Goal: Answer question/provide support

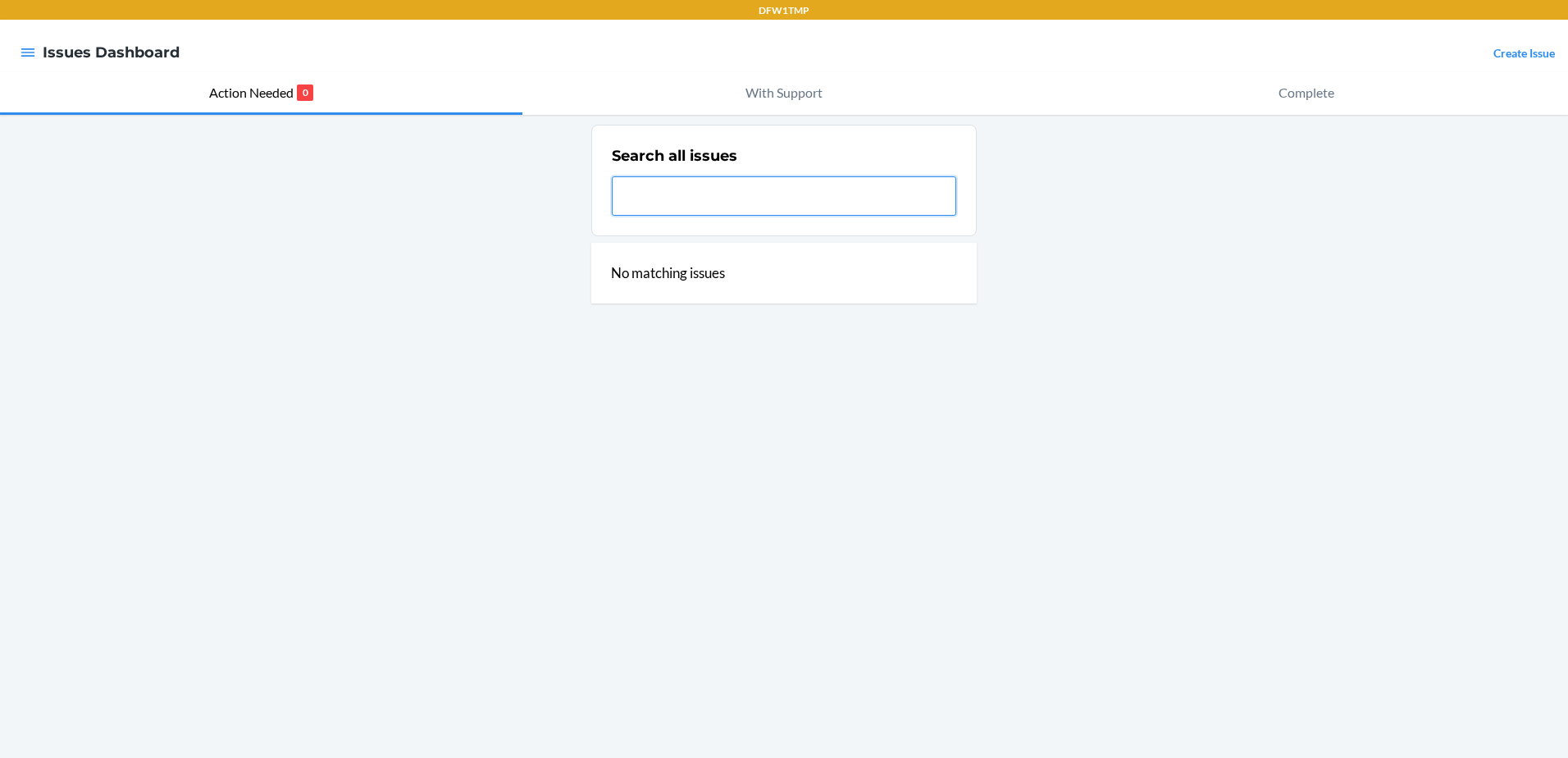
click at [642, 209] on input "text" at bounding box center [784, 196] width 345 height 40
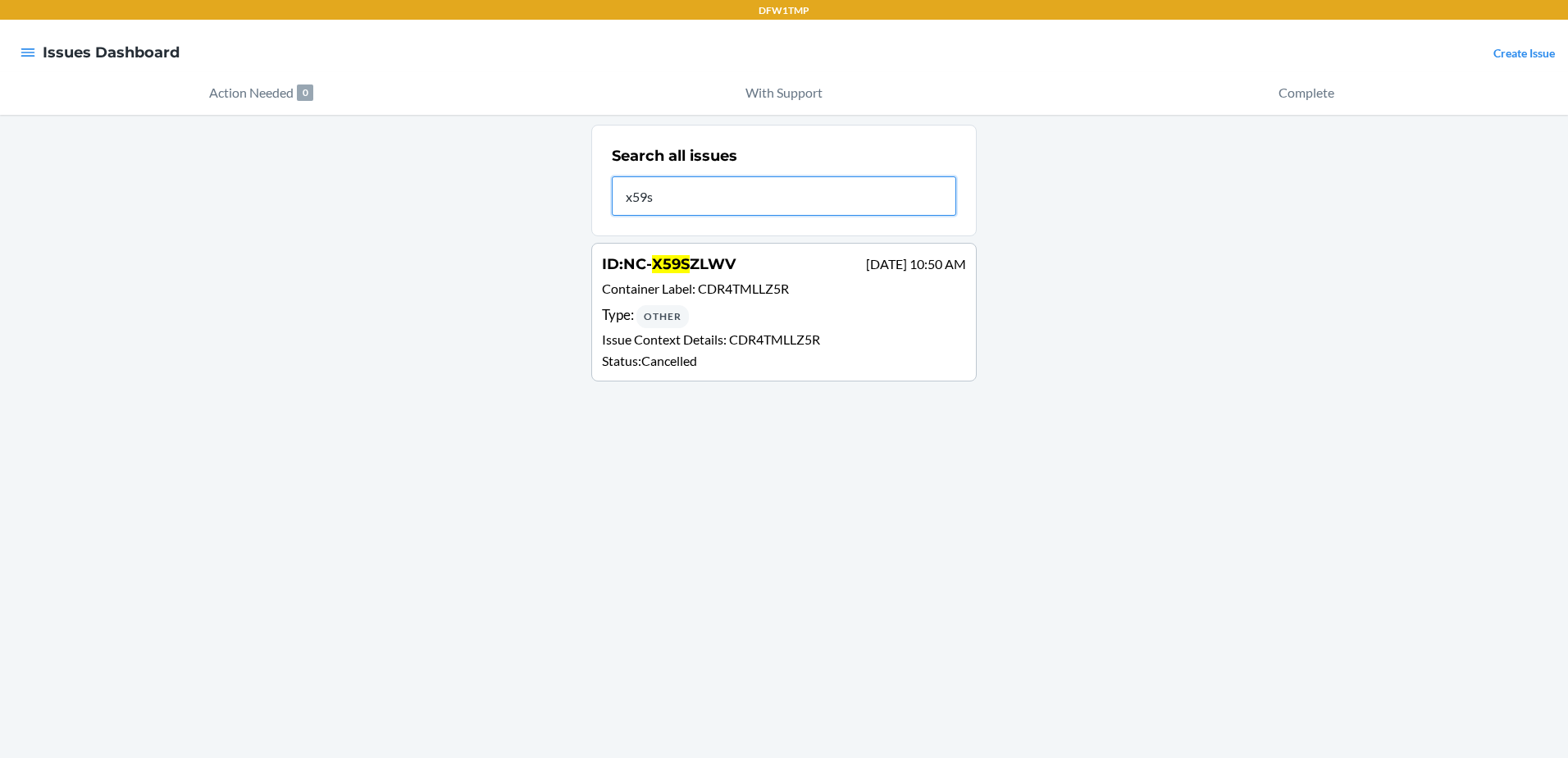
type input "x59s"
click at [797, 340] on span "CDR4TMLLZ5R" at bounding box center [774, 338] width 91 height 15
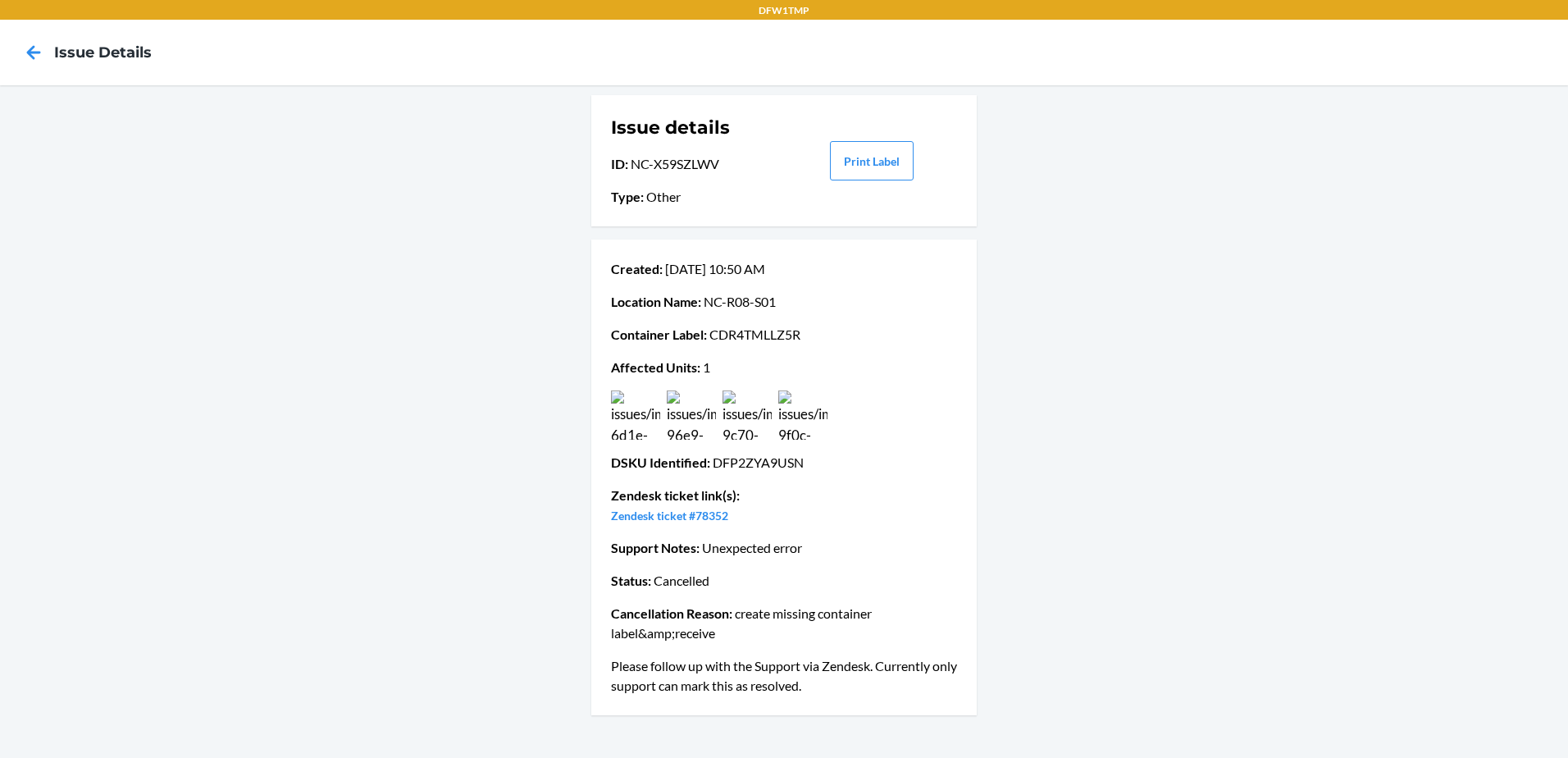
click at [629, 414] on img at bounding box center [636, 415] width 49 height 49
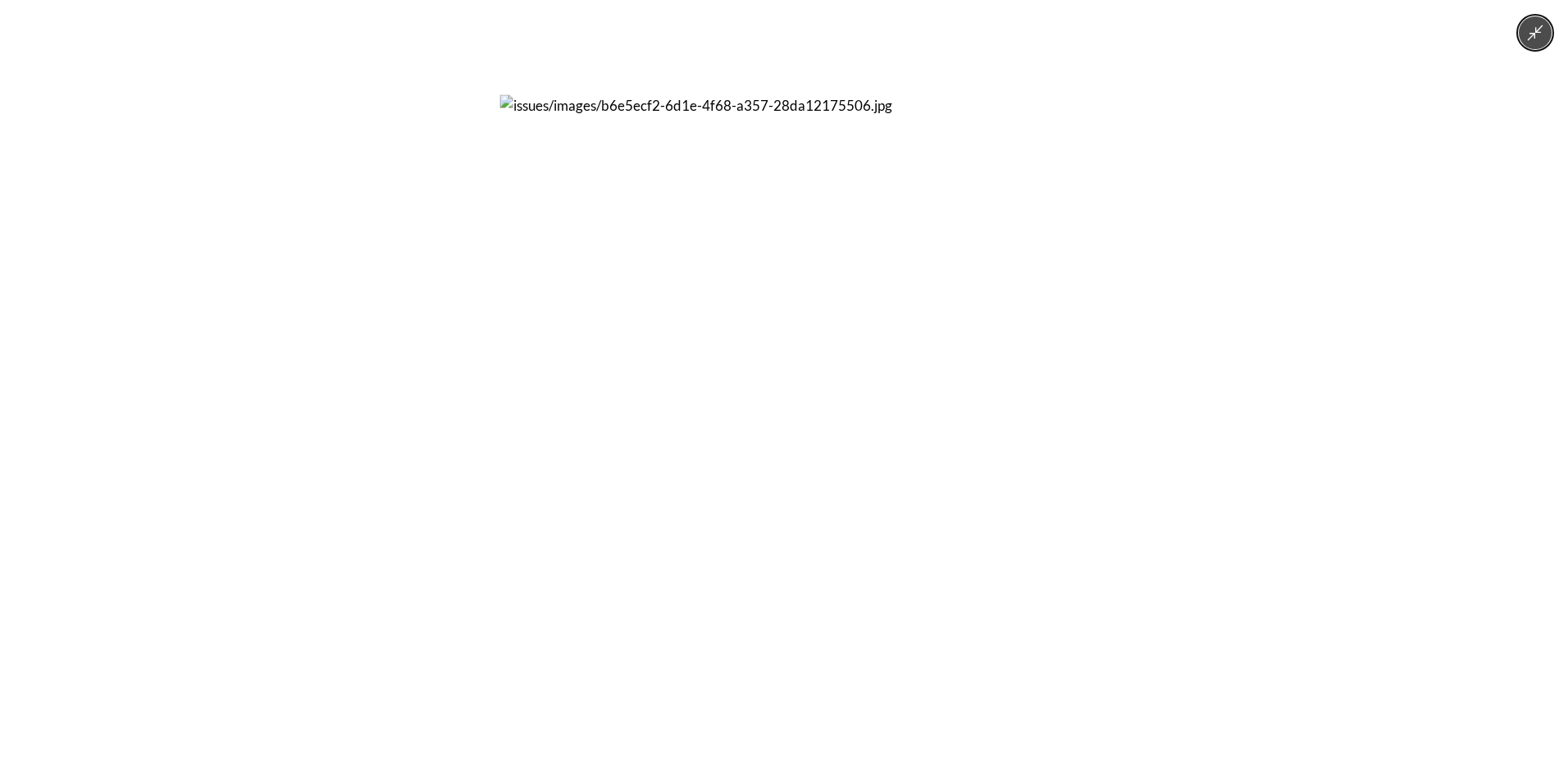
click at [1377, 419] on div at bounding box center [784, 379] width 1568 height 758
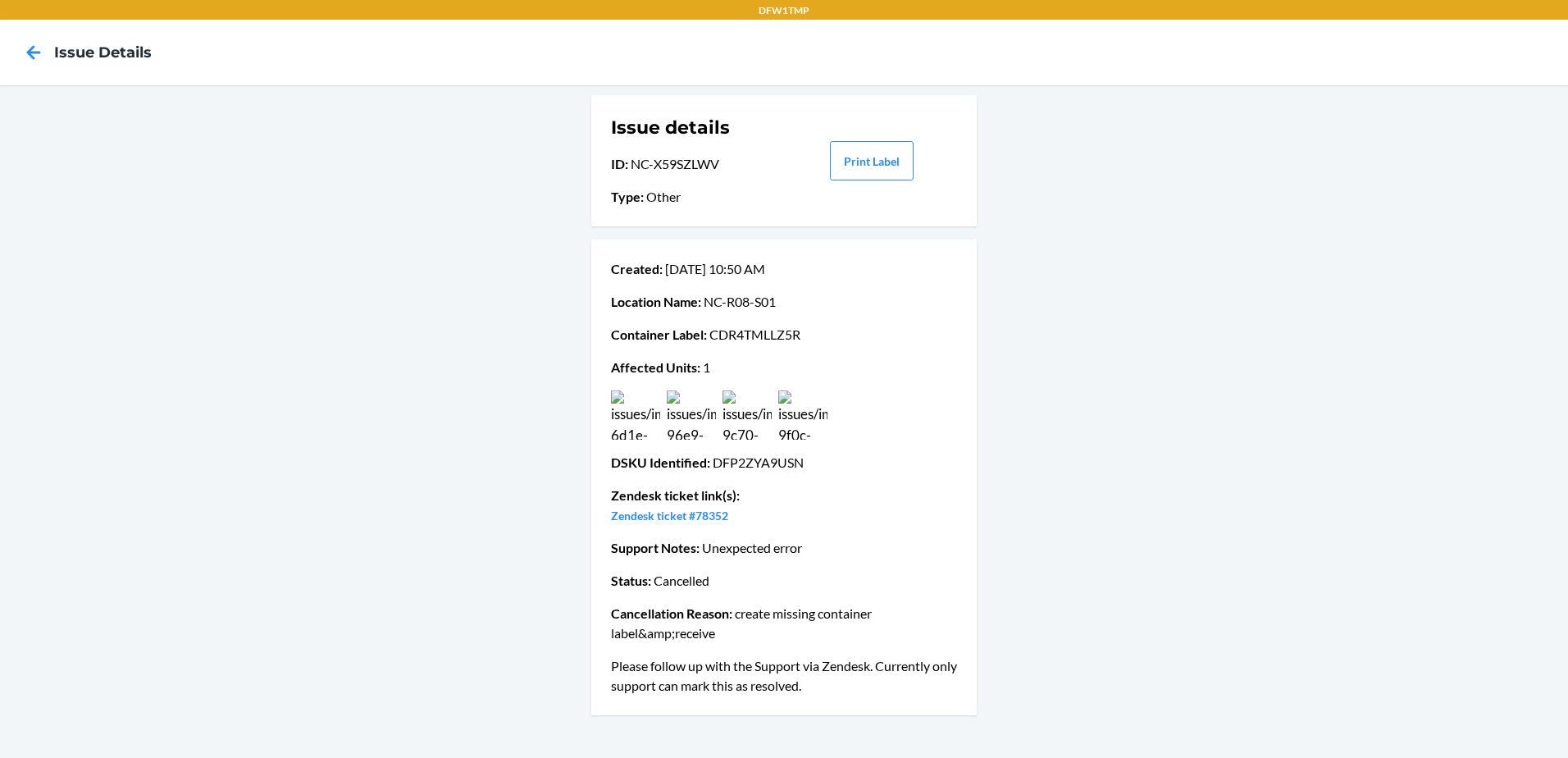
click at [811, 421] on img at bounding box center [803, 415] width 49 height 49
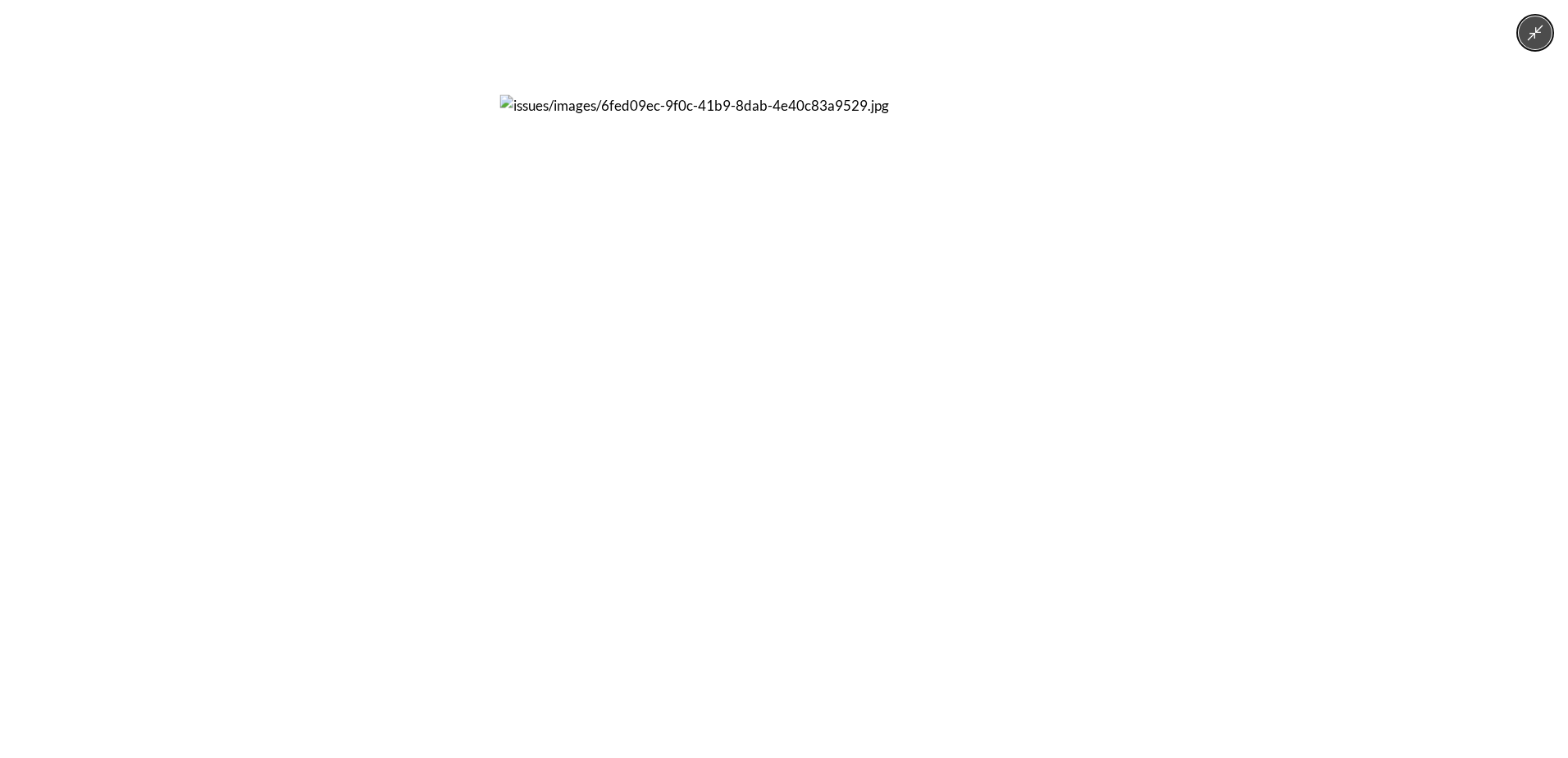
click at [1200, 404] on div at bounding box center [784, 379] width 1568 height 758
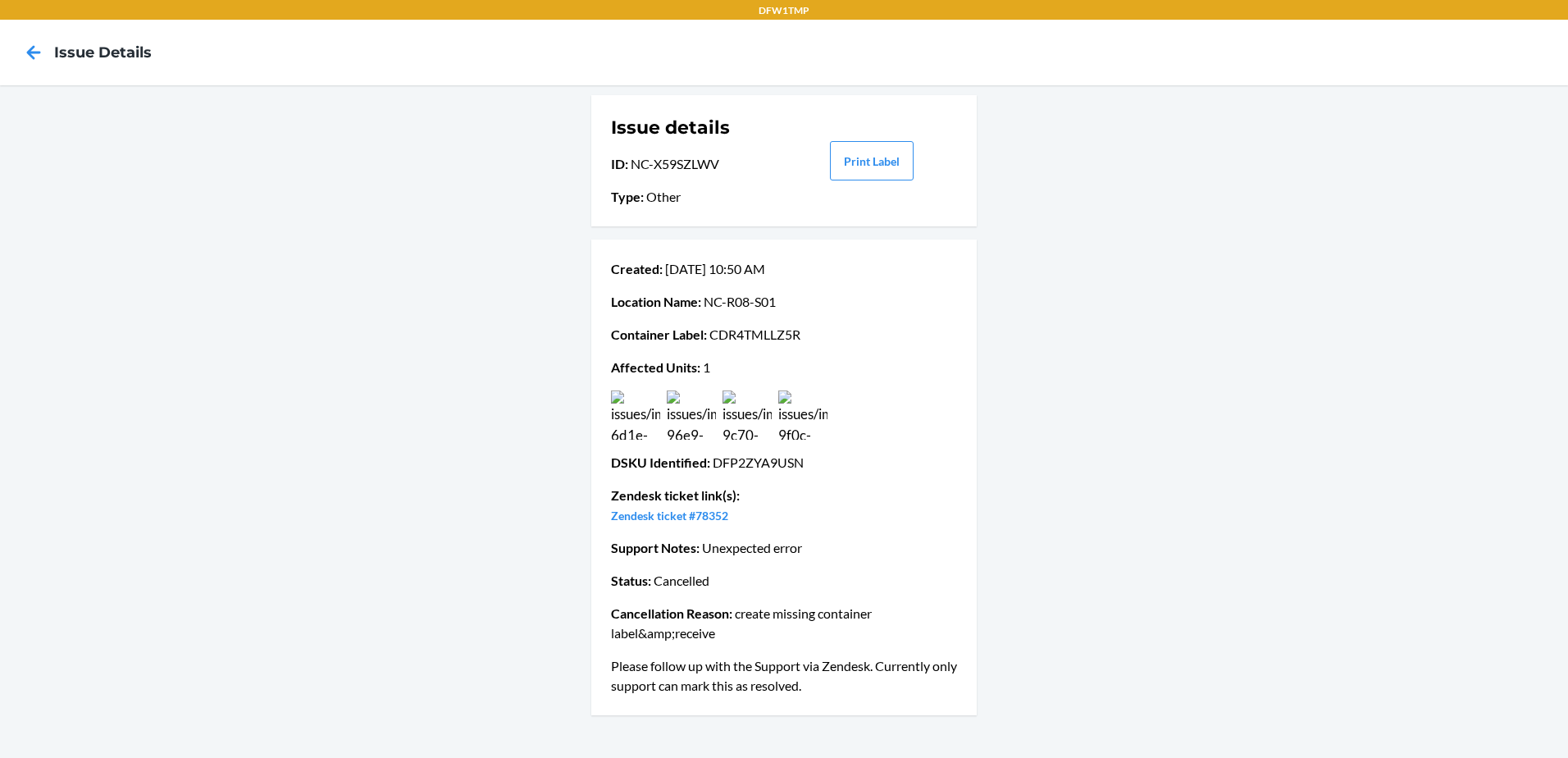
click at [789, 414] on img at bounding box center [803, 415] width 49 height 49
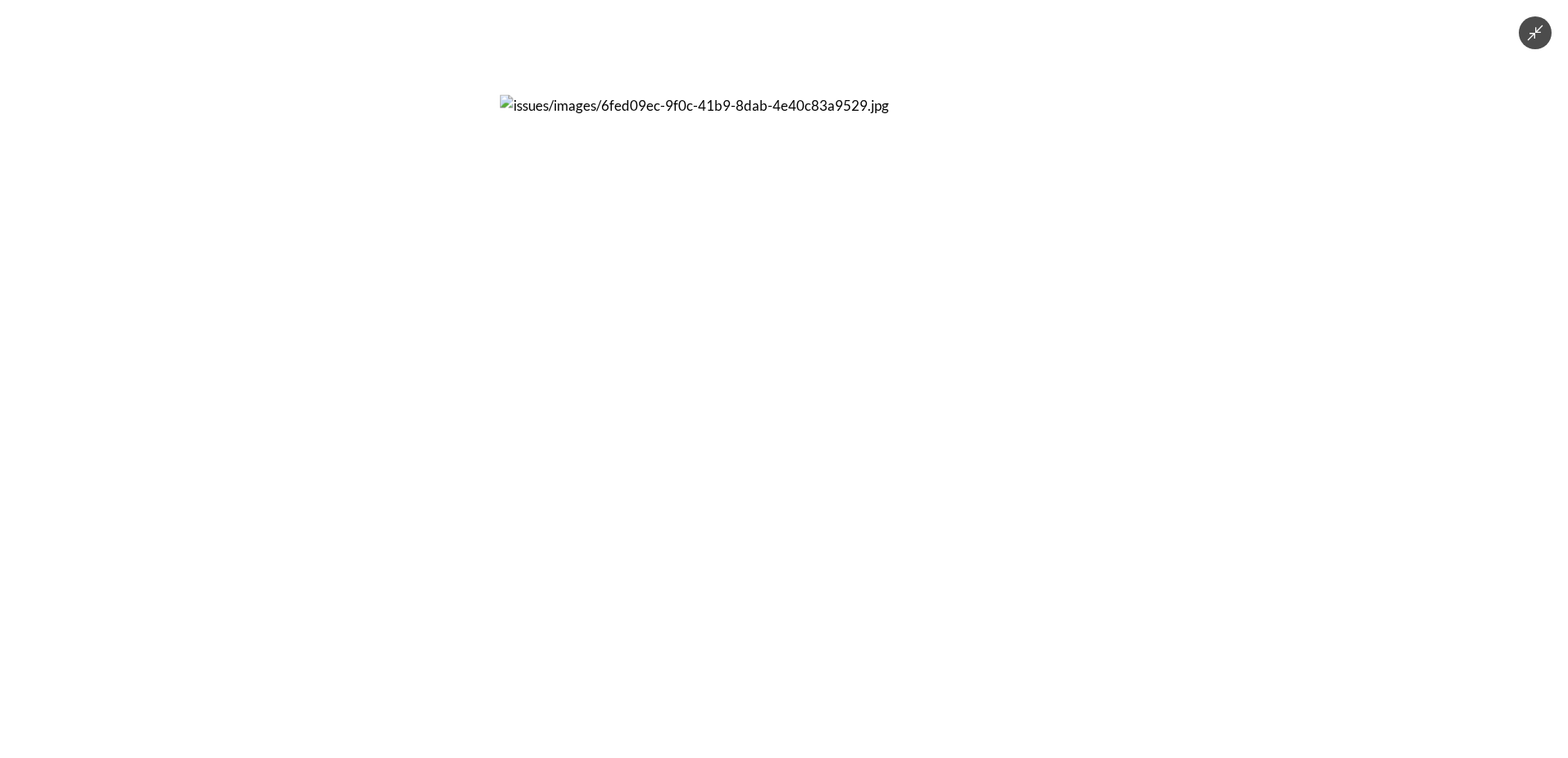
click at [1111, 365] on div at bounding box center [784, 379] width 1568 height 758
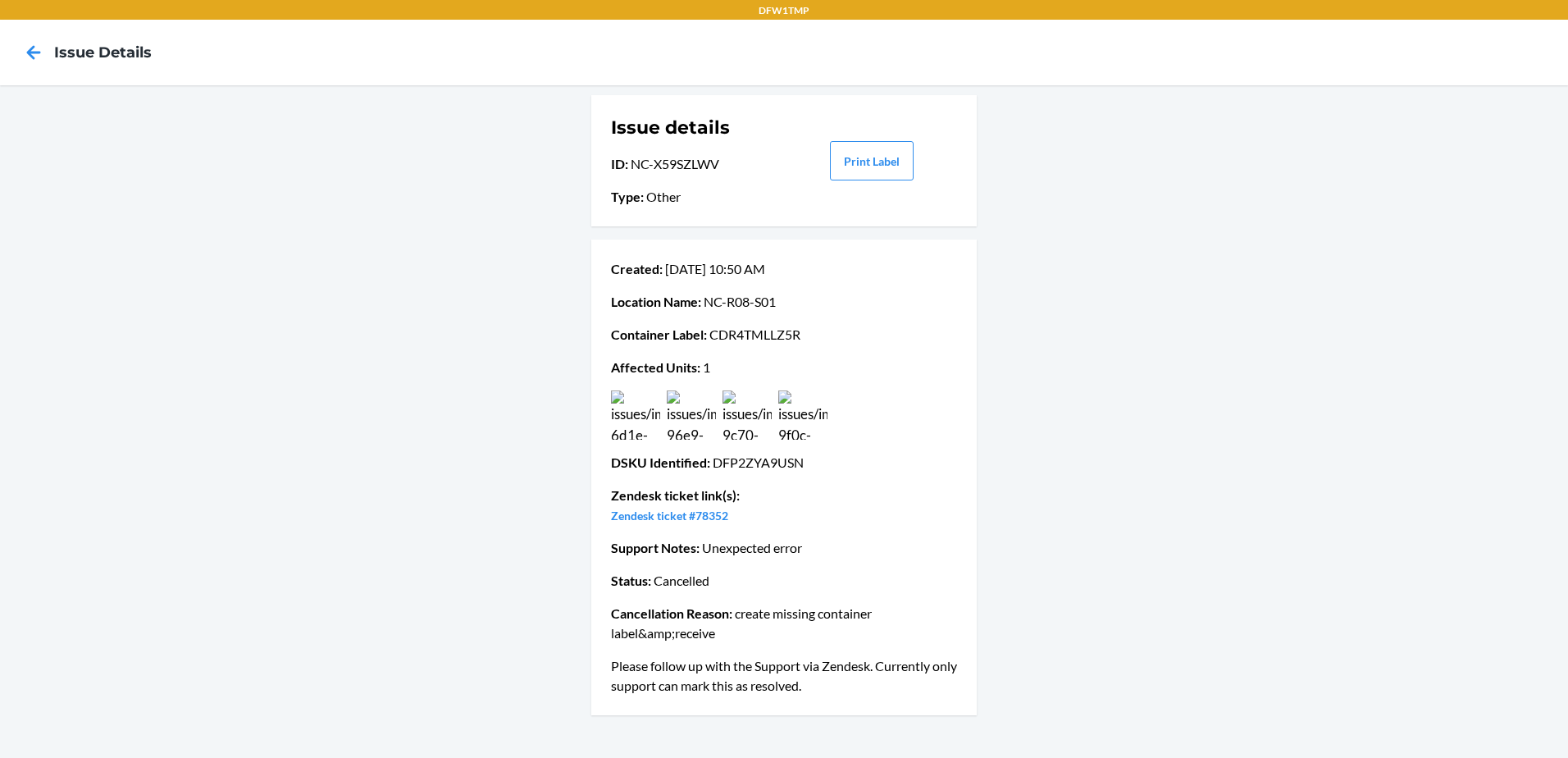
click at [676, 410] on img at bounding box center [691, 415] width 49 height 49
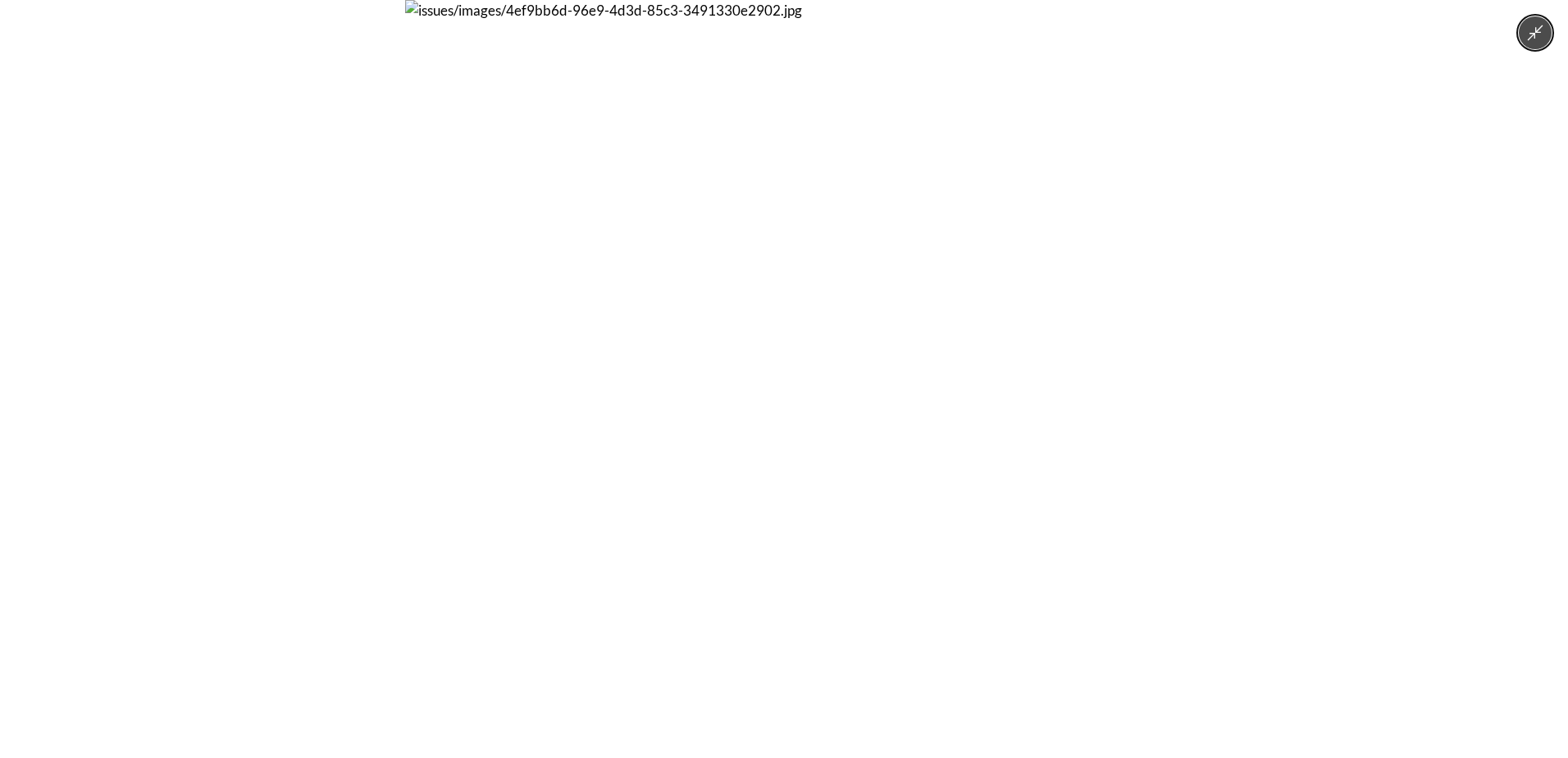
click at [1263, 202] on div at bounding box center [784, 379] width 1568 height 758
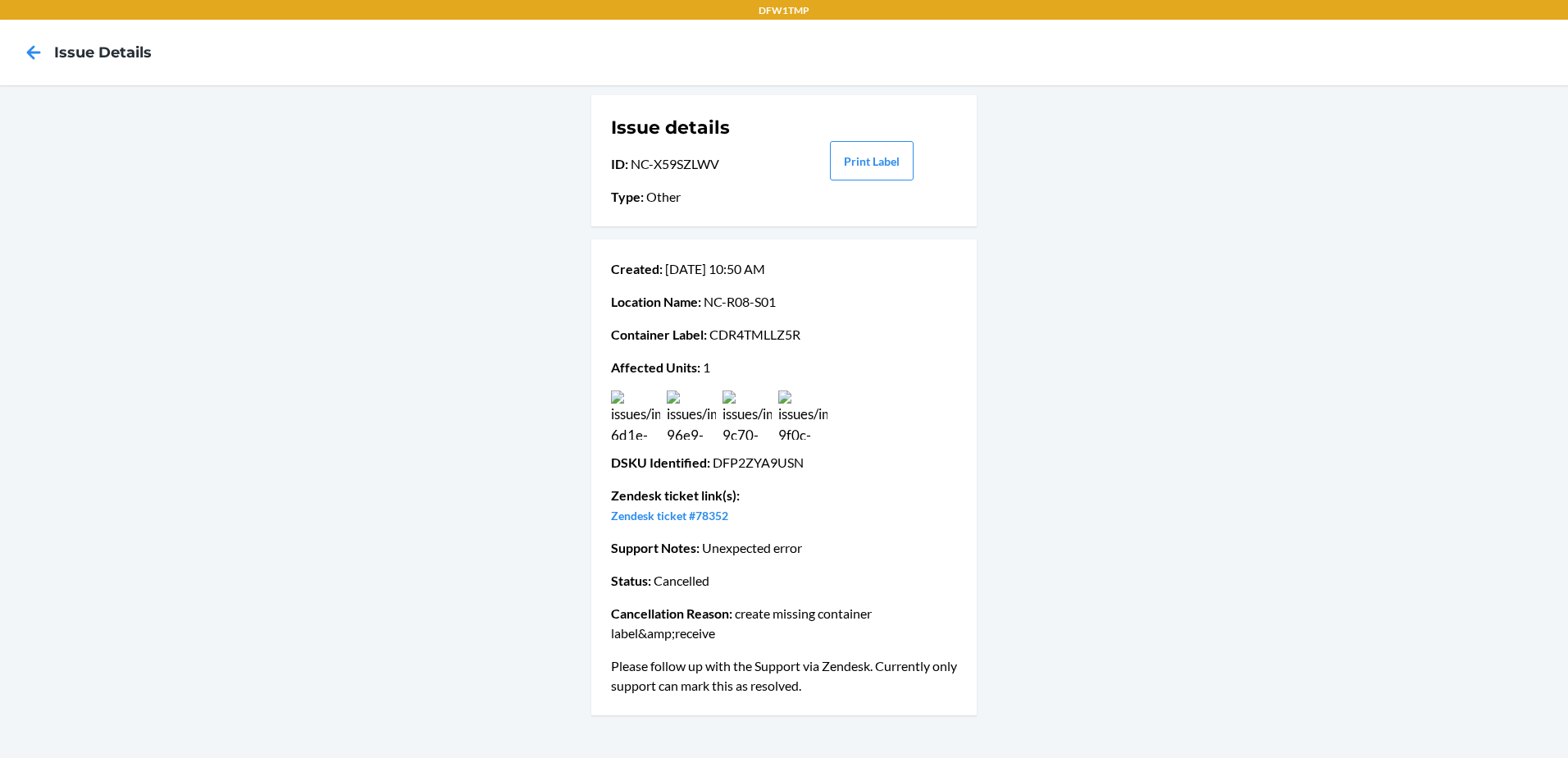
click at [638, 433] on img at bounding box center [636, 415] width 49 height 49
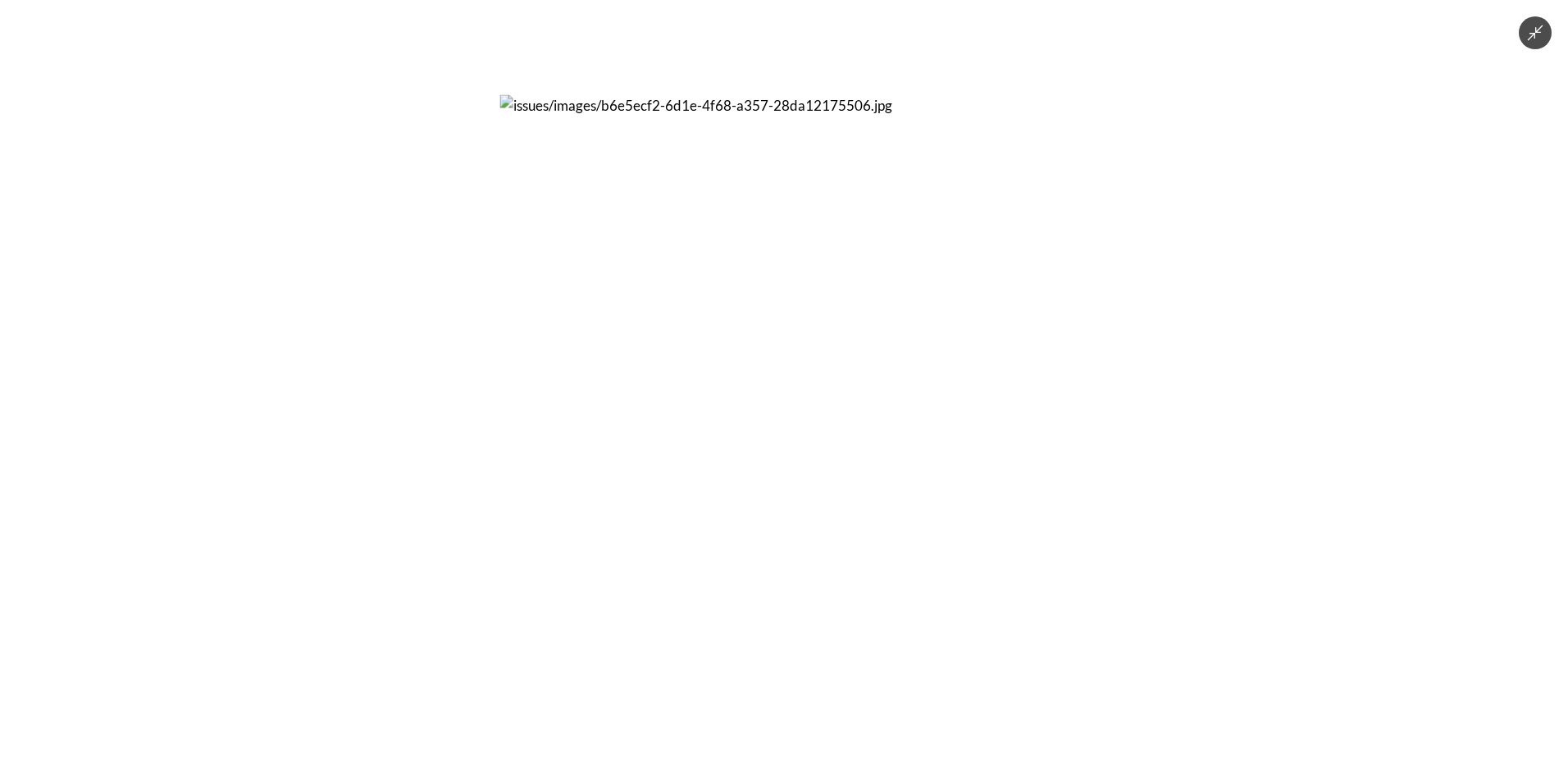
click at [1122, 432] on div at bounding box center [784, 379] width 1568 height 758
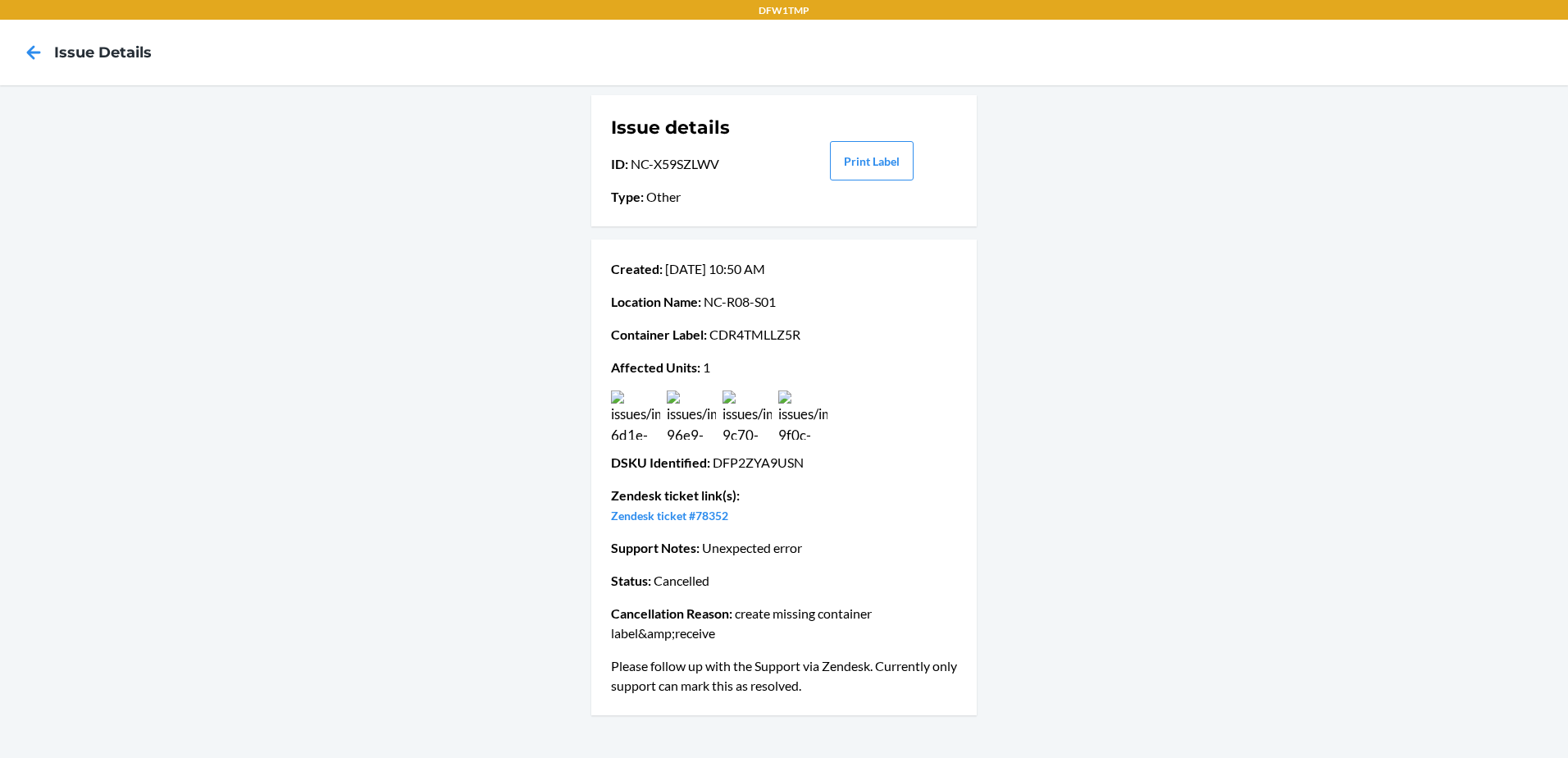
click at [789, 408] on img at bounding box center [803, 415] width 49 height 49
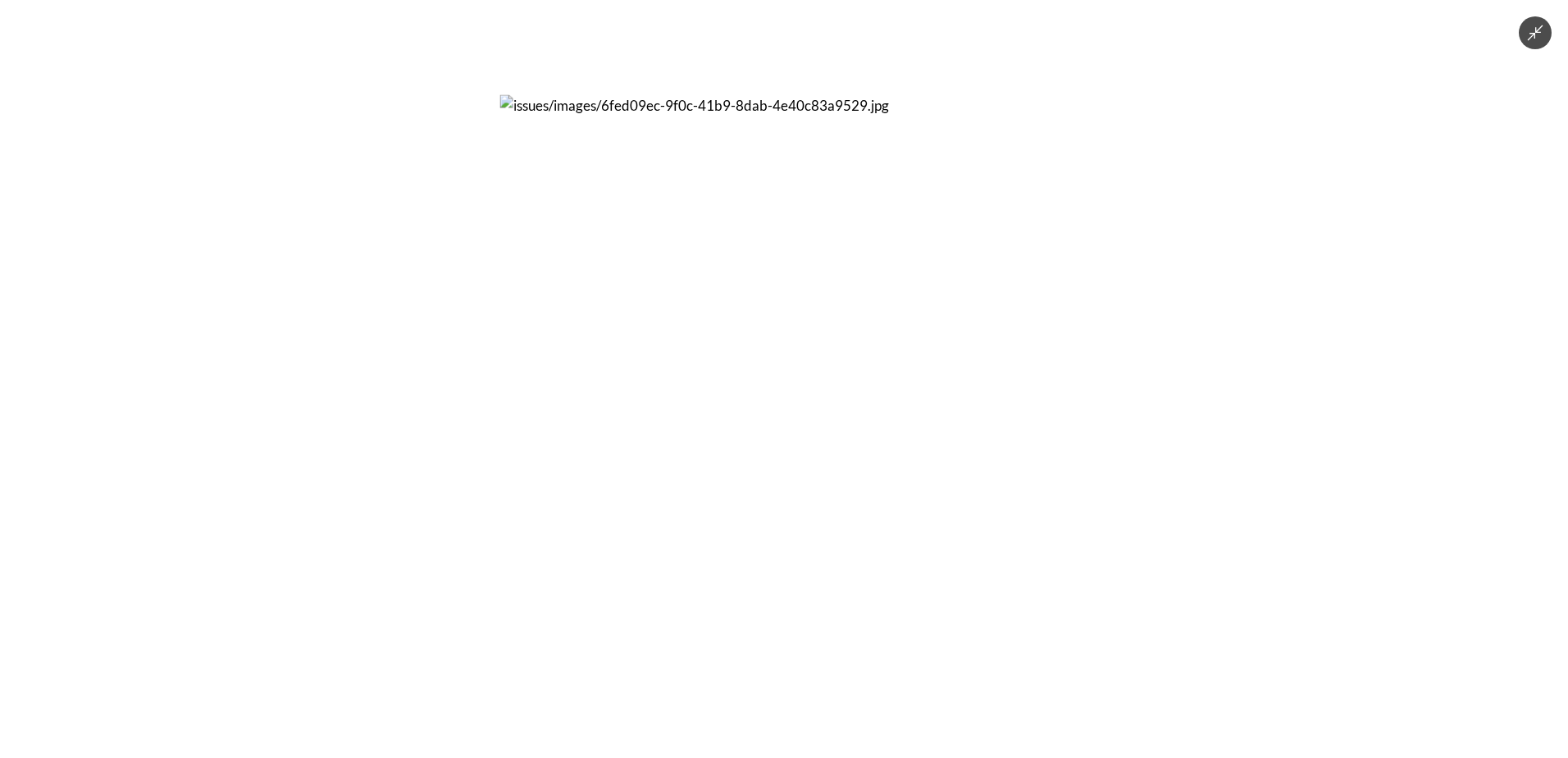
click at [135, 80] on div at bounding box center [784, 379] width 1568 height 758
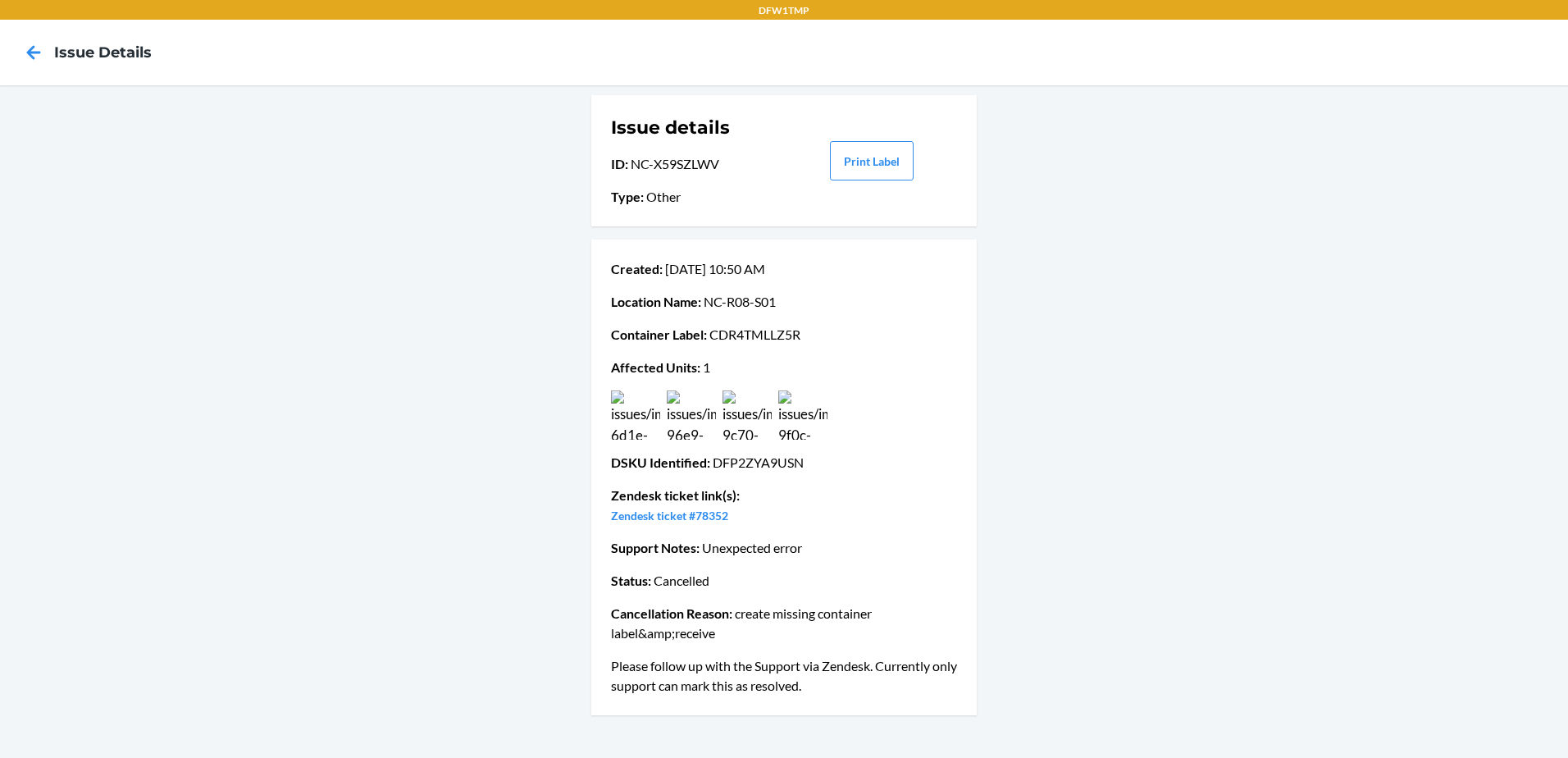
click at [732, 429] on img at bounding box center [747, 415] width 49 height 49
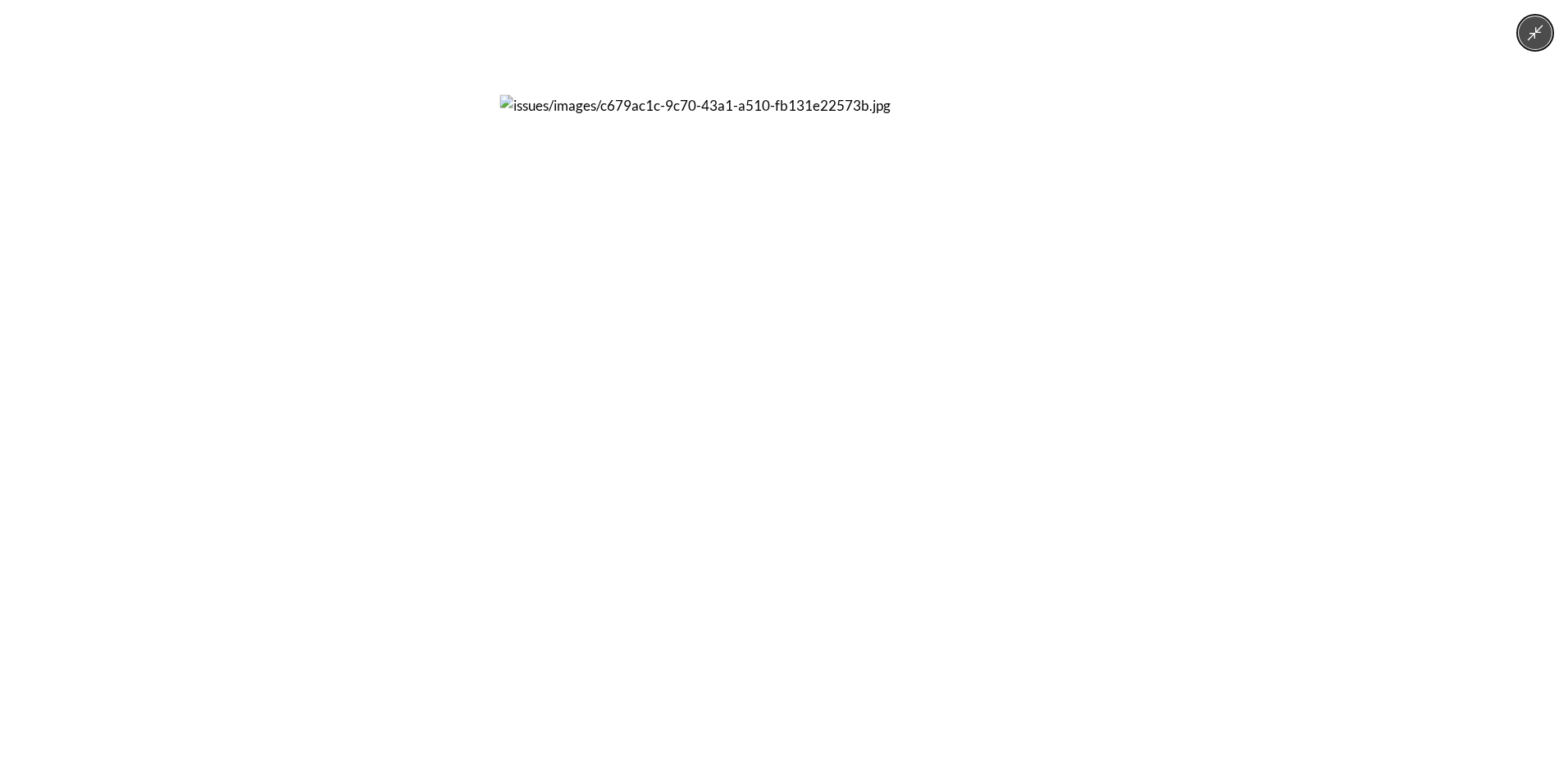
click at [373, 488] on div at bounding box center [784, 379] width 1568 height 758
